Goal: Use online tool/utility

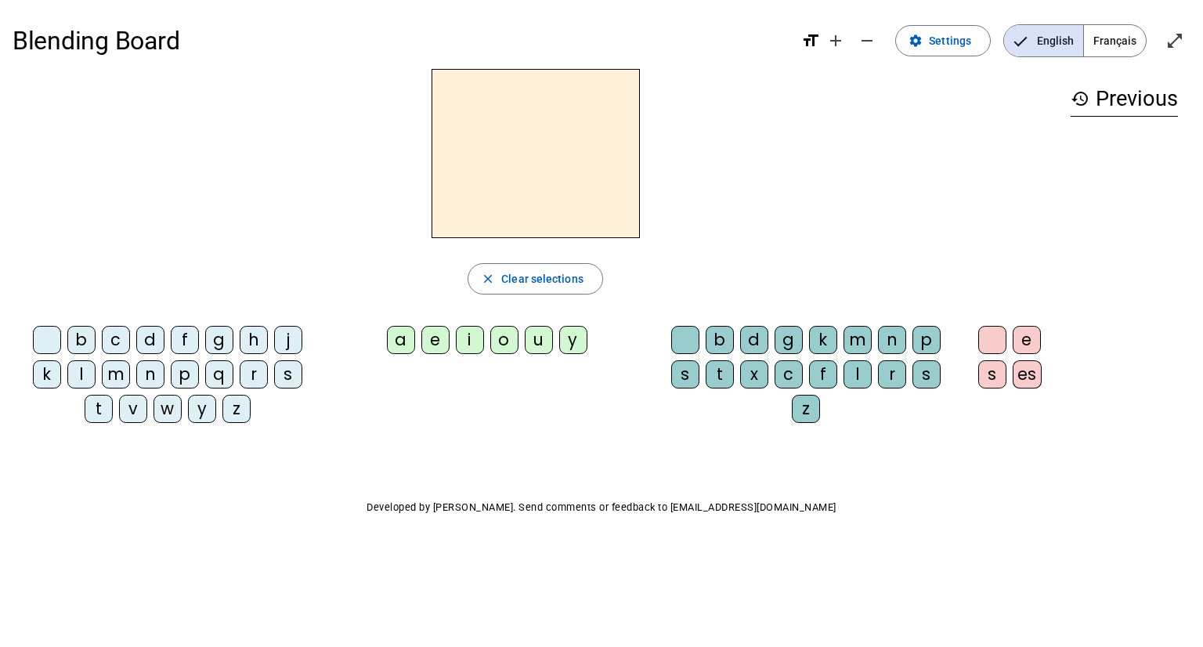
click at [402, 345] on div "a" at bounding box center [401, 340] width 28 height 28
click at [247, 341] on div "h" at bounding box center [254, 340] width 28 height 28
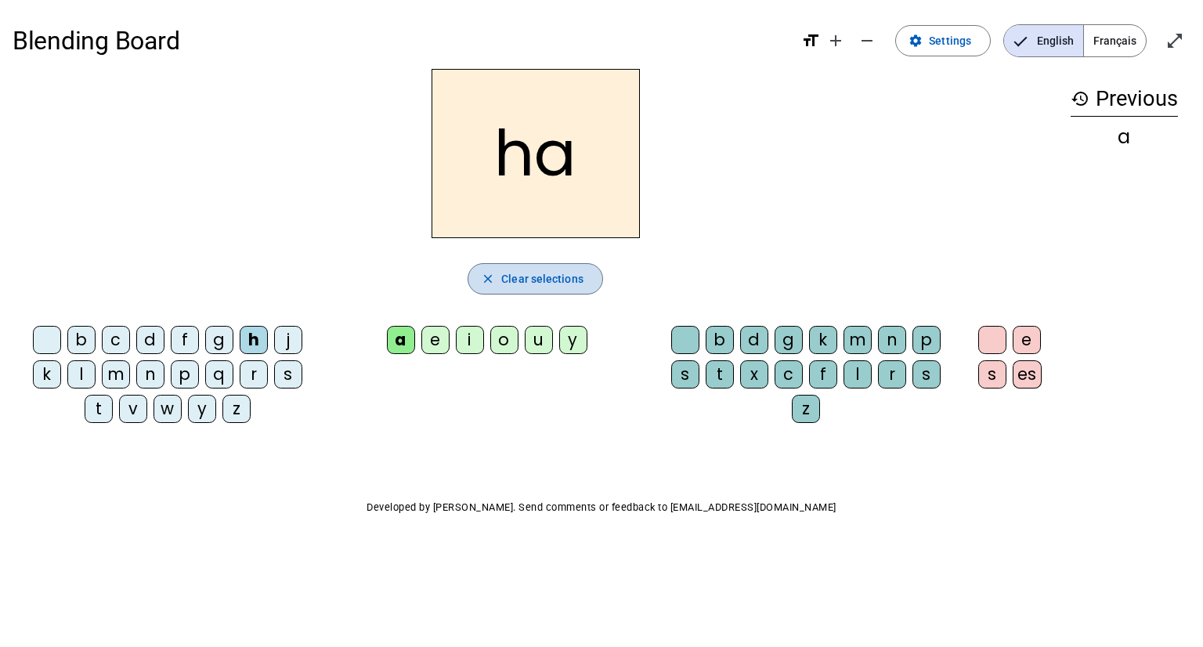
click at [493, 285] on mat-icon "close" at bounding box center [488, 279] width 14 height 14
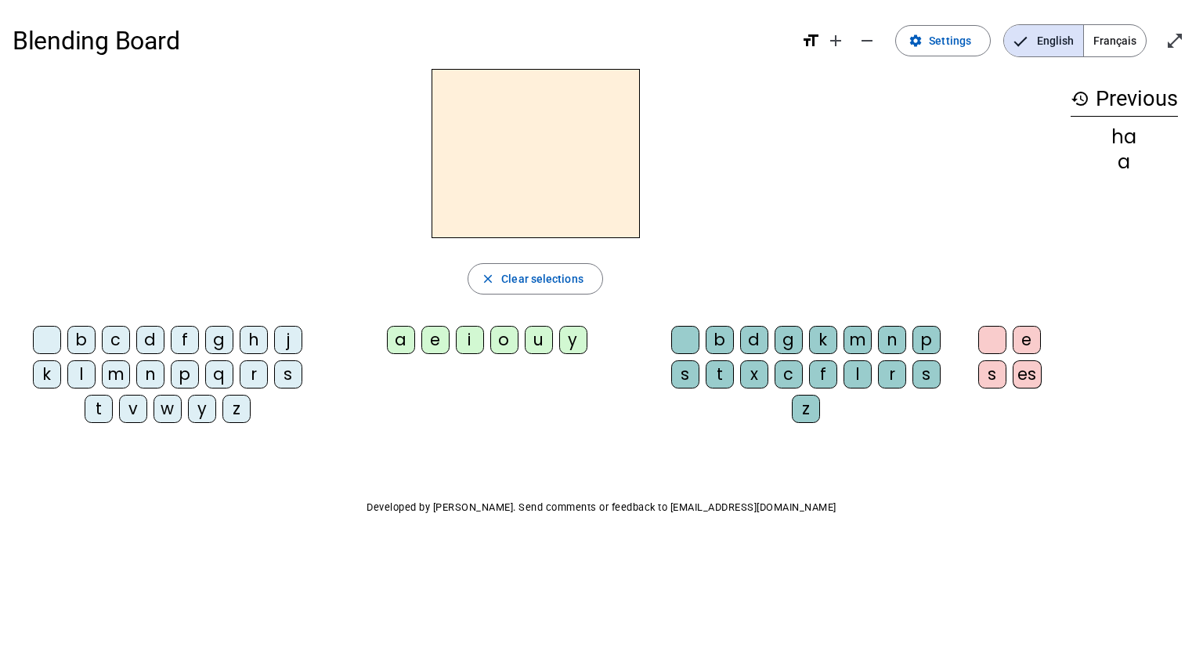
click at [120, 374] on div "m" at bounding box center [116, 374] width 28 height 28
click at [406, 342] on div "a" at bounding box center [401, 340] width 28 height 28
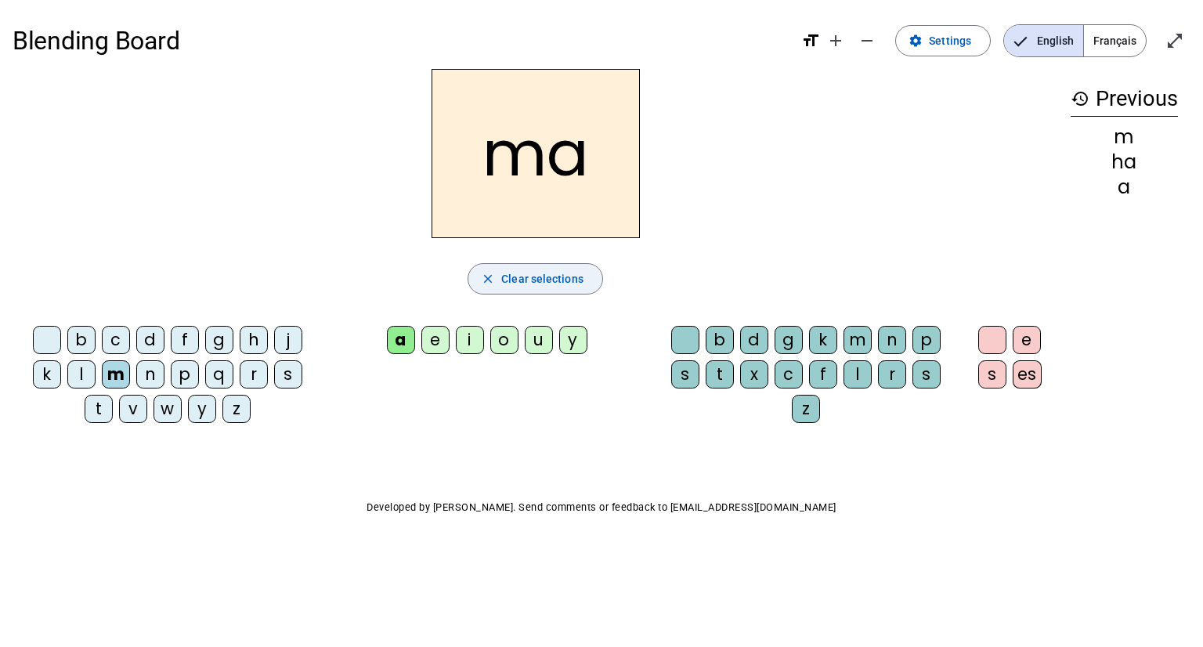
click at [520, 292] on span "button" at bounding box center [535, 279] width 134 height 38
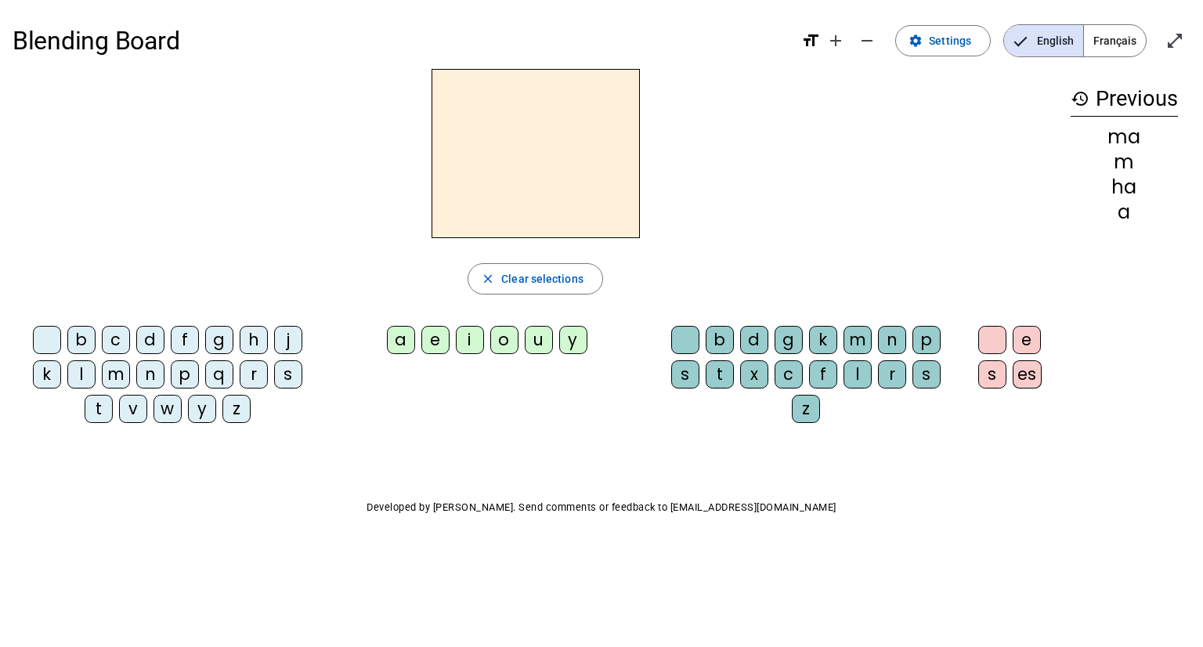
click at [112, 372] on div "m" at bounding box center [116, 374] width 28 height 28
click at [462, 342] on div "i" at bounding box center [470, 340] width 28 height 28
click at [1078, 92] on mat-icon "history" at bounding box center [1080, 98] width 19 height 19
click at [1078, 97] on mat-icon "history" at bounding box center [1080, 98] width 19 height 19
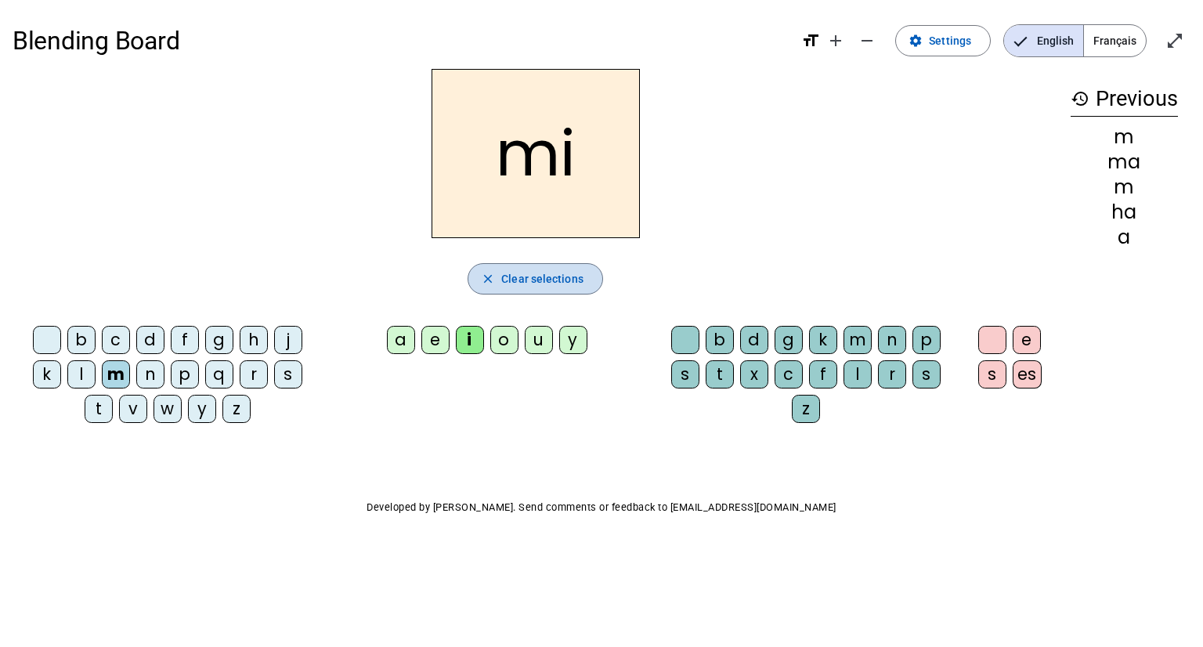
click at [530, 273] on span "Clear selections" at bounding box center [542, 278] width 82 height 19
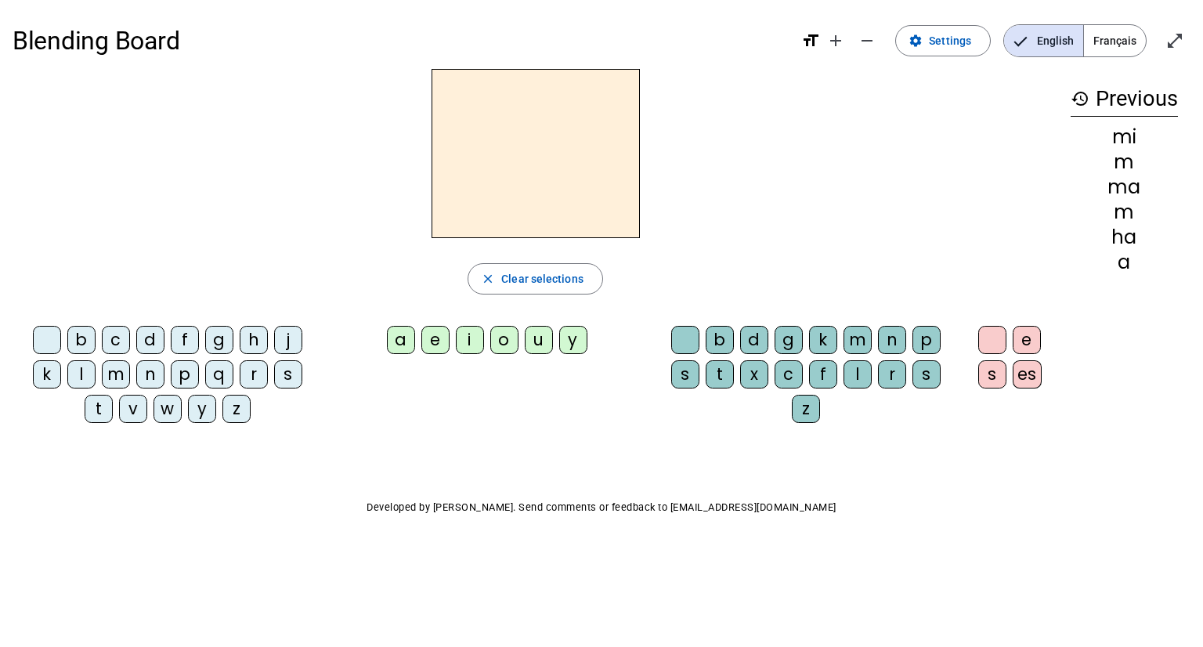
drag, startPoint x: 1039, startPoint y: 2, endPoint x: 768, endPoint y: 148, distance: 308.8
click at [768, 148] on div at bounding box center [536, 153] width 1046 height 169
click at [1113, 37] on span "Français" at bounding box center [1115, 40] width 62 height 31
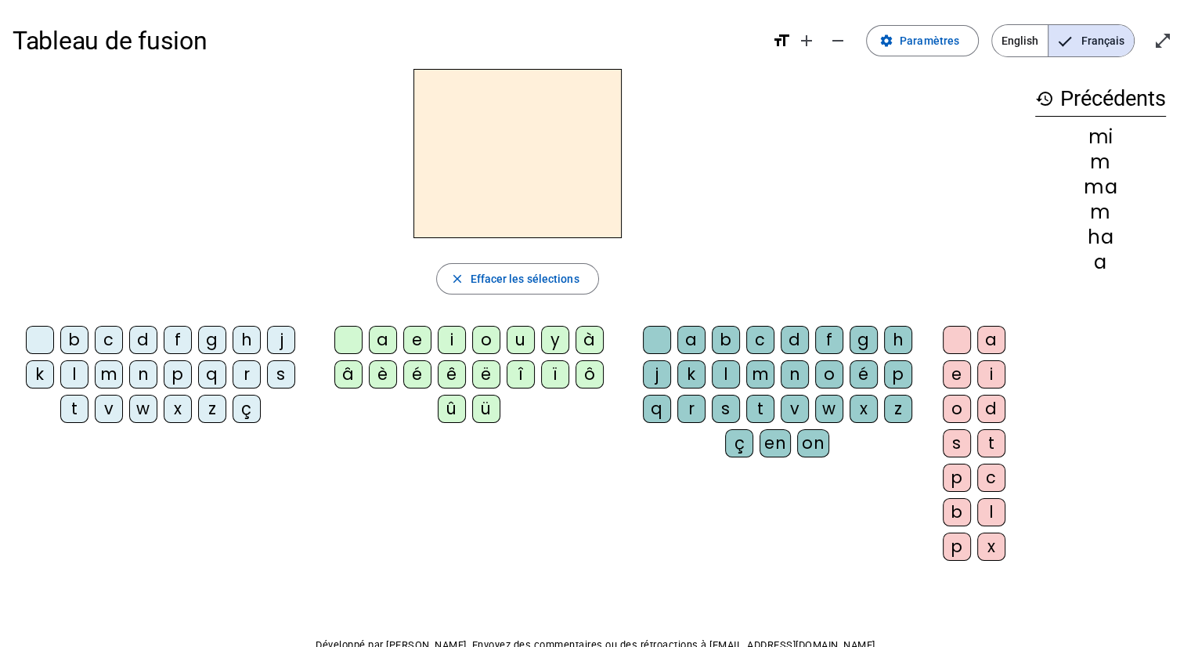
click at [873, 69] on div at bounding box center [518, 153] width 1010 height 169
click at [799, 157] on div at bounding box center [518, 153] width 1010 height 169
click at [422, 36] on h1 "Tableau de fusion" at bounding box center [386, 41] width 747 height 50
